Goal: Transaction & Acquisition: Purchase product/service

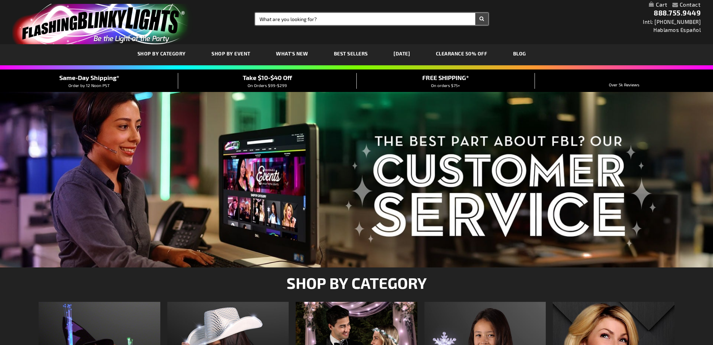
click at [333, 19] on input "Search" at bounding box center [371, 19] width 233 height 12
paste input "https://www.flashingblinkylights.com/"
type input "flashing tube bracelet"
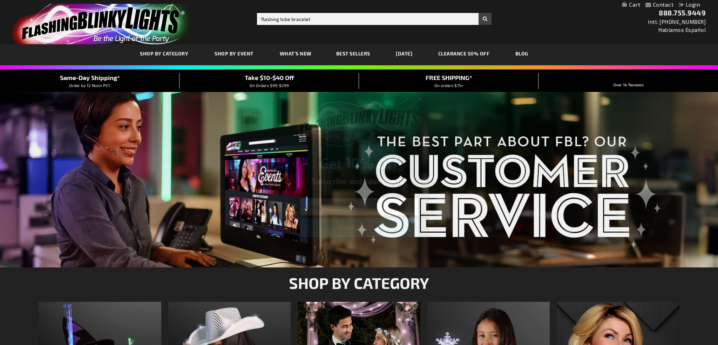
click input "Submit" at bounding box center [0, 0] width 0 height 0
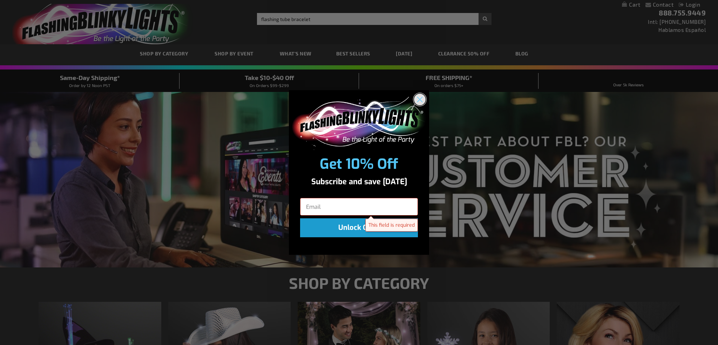
click at [422, 100] on circle "Close dialog" at bounding box center [420, 100] width 12 height 12
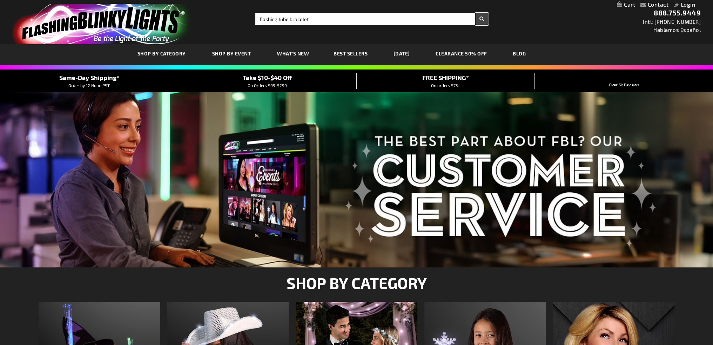
click at [441, 19] on button "Search" at bounding box center [481, 19] width 13 height 12
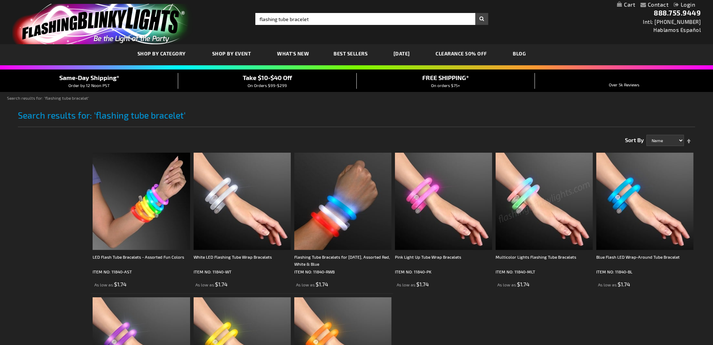
click at [530, 213] on img at bounding box center [543, 200] width 97 height 97
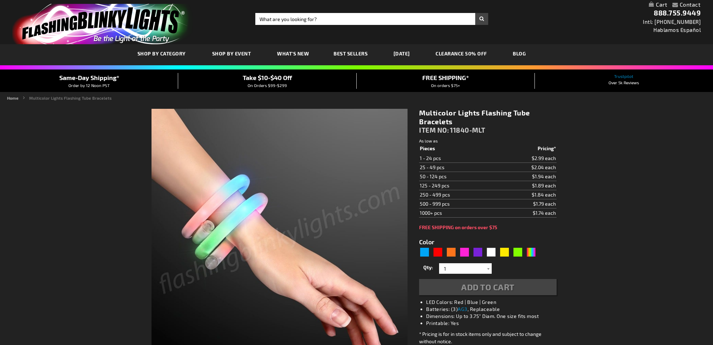
type input "5659"
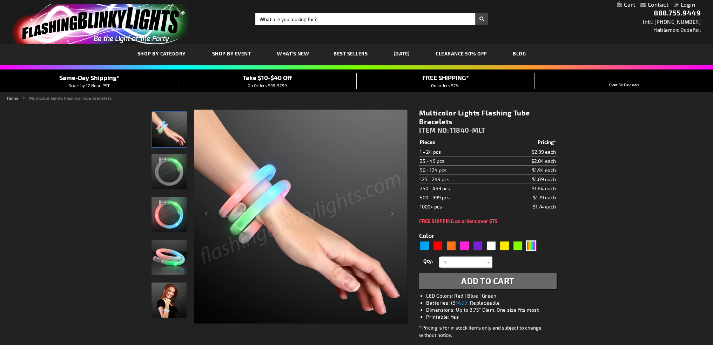
click at [460, 263] on input "1" at bounding box center [466, 262] width 51 height 11
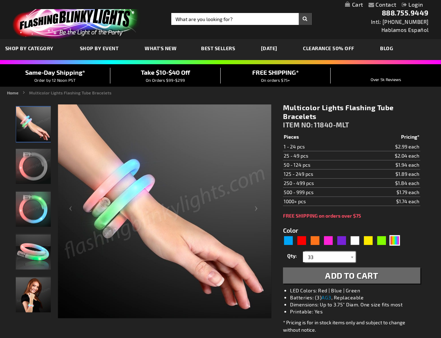
drag, startPoint x: 318, startPoint y: 258, endPoint x: 304, endPoint y: 254, distance: 13.7
click at [305, 254] on input "33" at bounding box center [330, 256] width 51 height 11
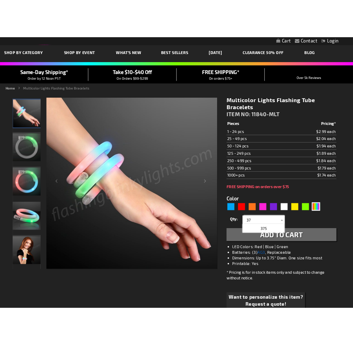
scroll to position [70, 0]
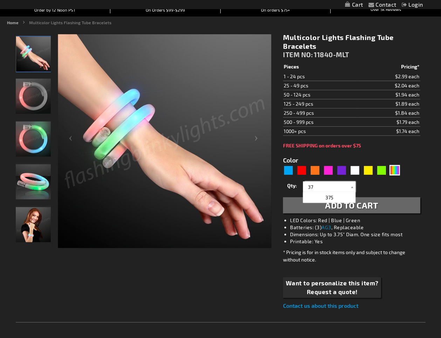
type input "37"
click at [377, 203] on span "Add to Cart" at bounding box center [351, 205] width 53 height 10
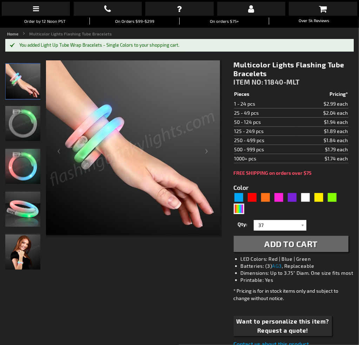
click at [0, 0] on div "Light Up Tube Wrap Bracelets - Single Colors - ITEM NO: 11840-MLT See Details O…" at bounding box center [0, 0] width 0 height 0
click at [0, 0] on button "Proceed To Checkout" at bounding box center [0, 0] width 0 height 0
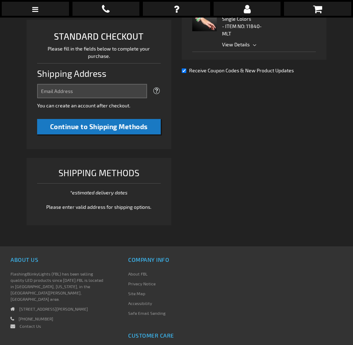
select select "US"
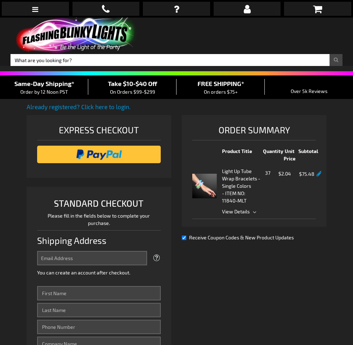
click at [269, 272] on div "Already registered? Click here to login. Shipping Review & Payments Estimated T…" at bounding box center [177, 334] width 300 height 465
click at [317, 171] on link at bounding box center [319, 174] width 5 height 6
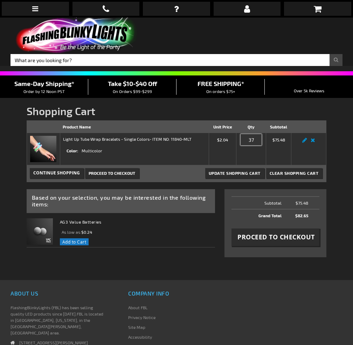
click at [250, 134] on input "37" at bounding box center [251, 139] width 21 height 11
type input "30"
click at [249, 170] on span "Update Shopping Cart" at bounding box center [235, 172] width 52 height 5
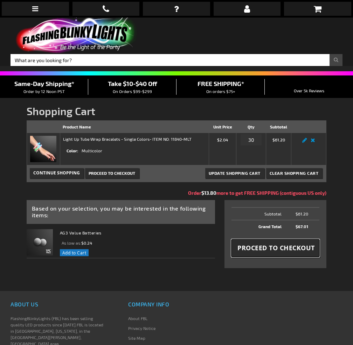
click at [272, 243] on span "Proceed to Checkout" at bounding box center [276, 247] width 77 height 9
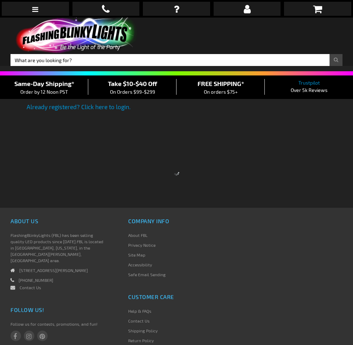
select select "US"
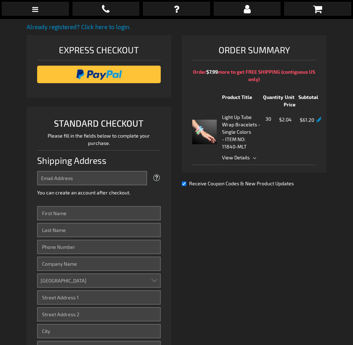
scroll to position [62, 0]
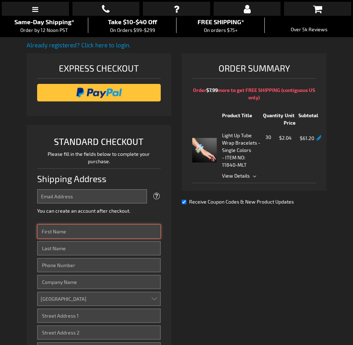
click at [68, 224] on input "First Name" at bounding box center [99, 231] width 124 height 14
type input "[PERSON_NAME]"
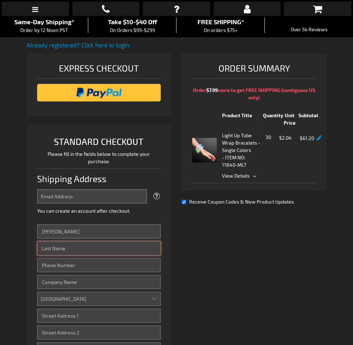
click at [67, 241] on input "Last Name" at bounding box center [99, 248] width 124 height 14
type input "[PERSON_NAME]"
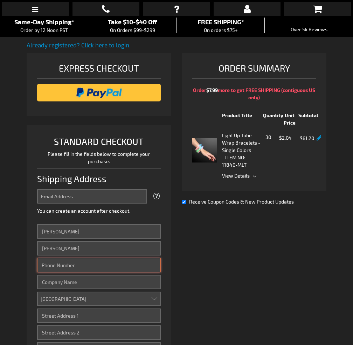
click at [73, 258] on input "Phone Number" at bounding box center [99, 265] width 124 height 14
type input "6266413726"
click at [207, 258] on div "Already registered? Click here to login. Shipping Review & Payments Estimated T…" at bounding box center [177, 273] width 300 height 465
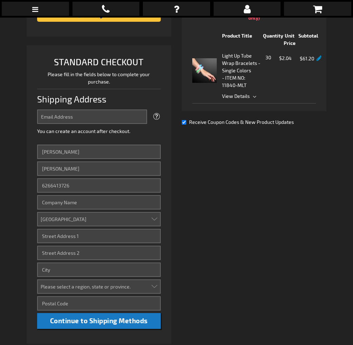
scroll to position [175, 0]
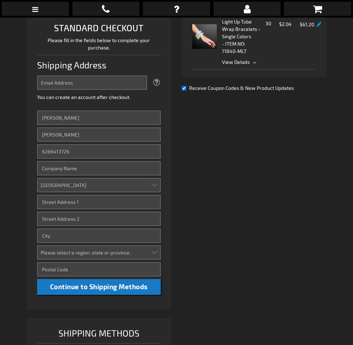
click at [236, 190] on div "Already registered? Click here to login. Shipping Review & Payments Estimated T…" at bounding box center [177, 159] width 300 height 465
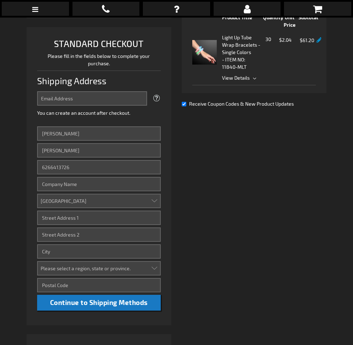
scroll to position [35, 0]
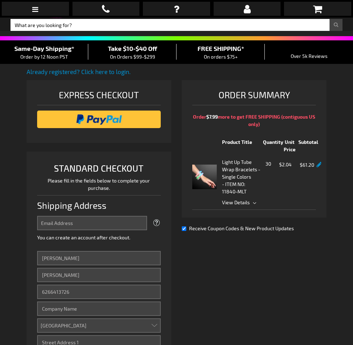
click at [276, 265] on div "Already registered? Click here to login. Shipping Review & Payments Estimated T…" at bounding box center [177, 299] width 300 height 465
